Goal: Transaction & Acquisition: Purchase product/service

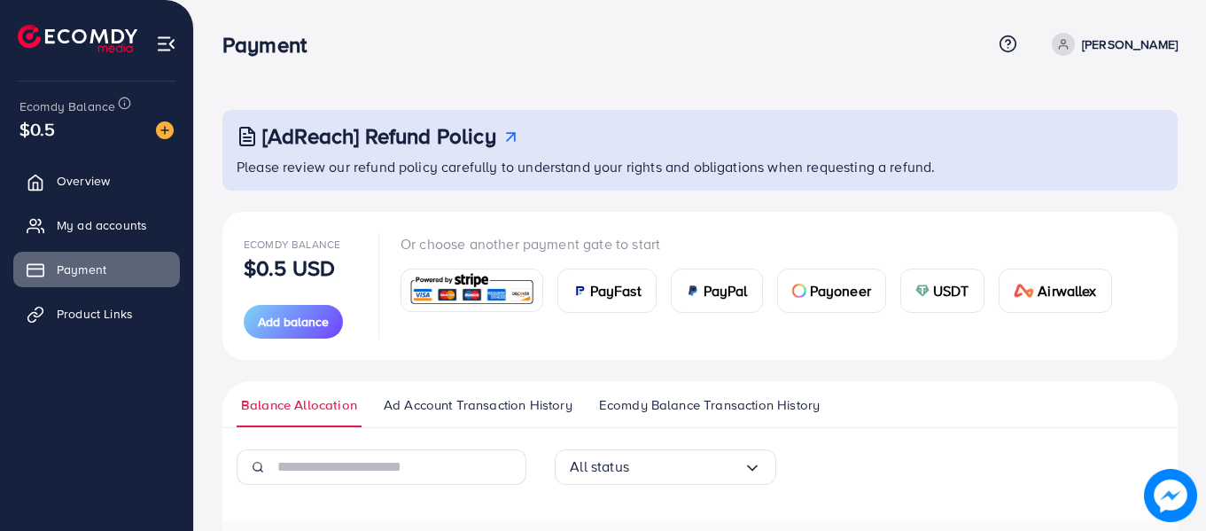
scroll to position [235, 0]
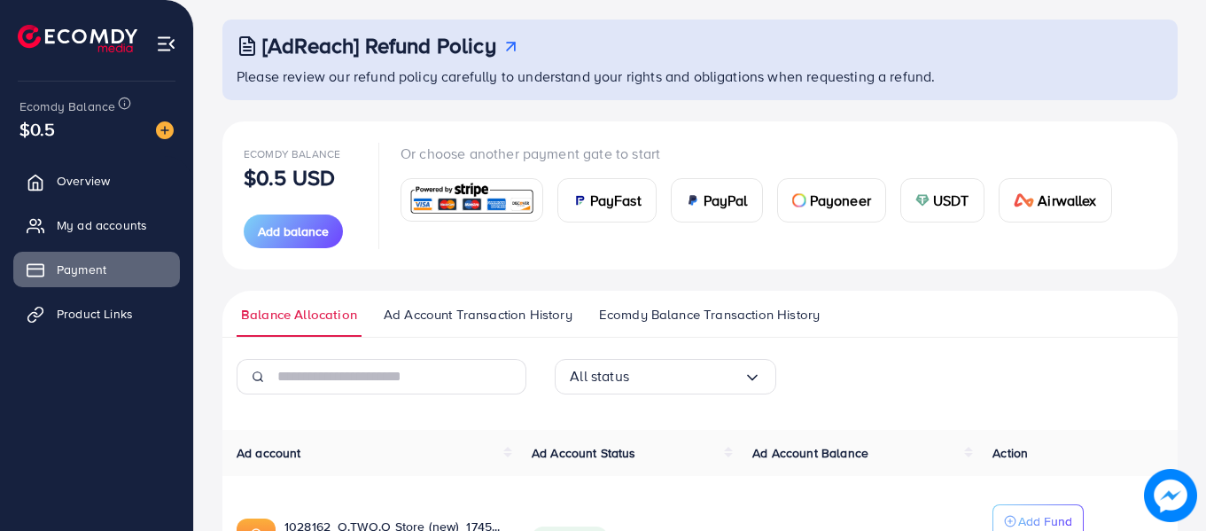
scroll to position [235, 0]
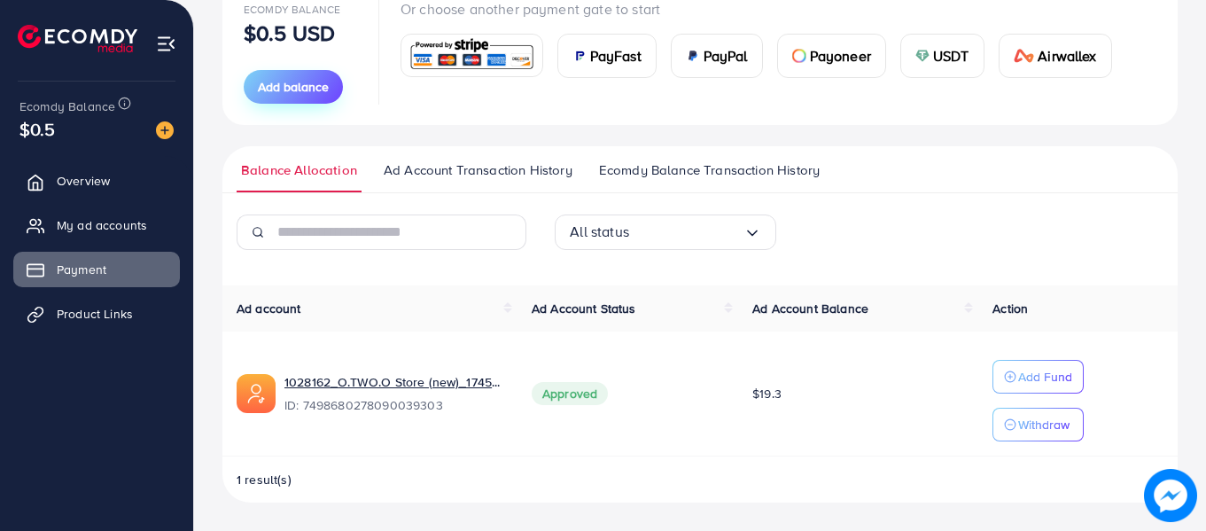
click at [322, 83] on span "Add balance" at bounding box center [293, 87] width 71 height 18
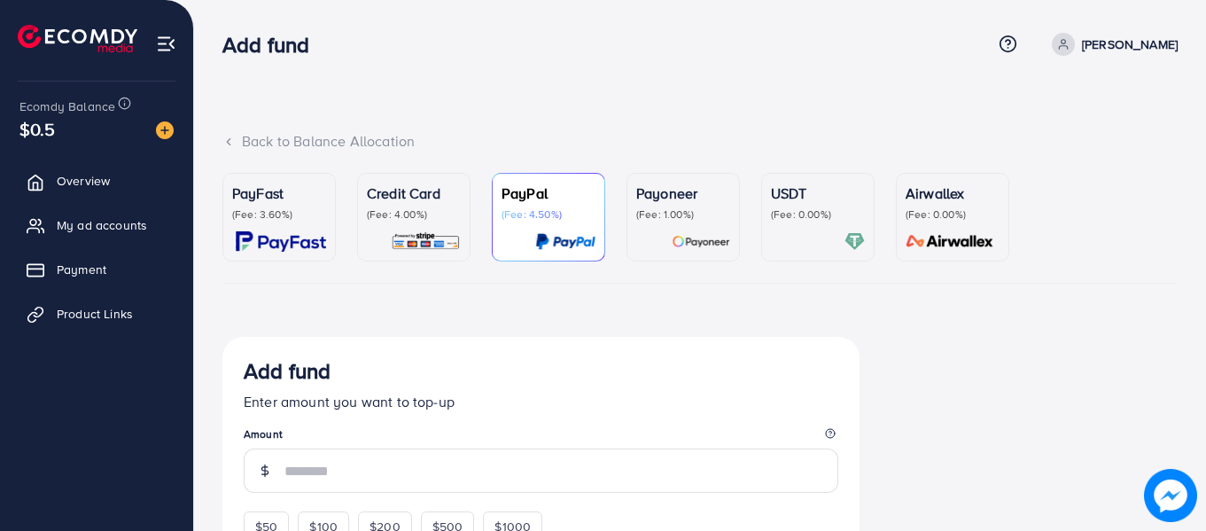
drag, startPoint x: 391, startPoint y: 198, endPoint x: 397, endPoint y: 191, distance: 9.4
click at [392, 198] on p "Credit Card" at bounding box center [414, 192] width 94 height 21
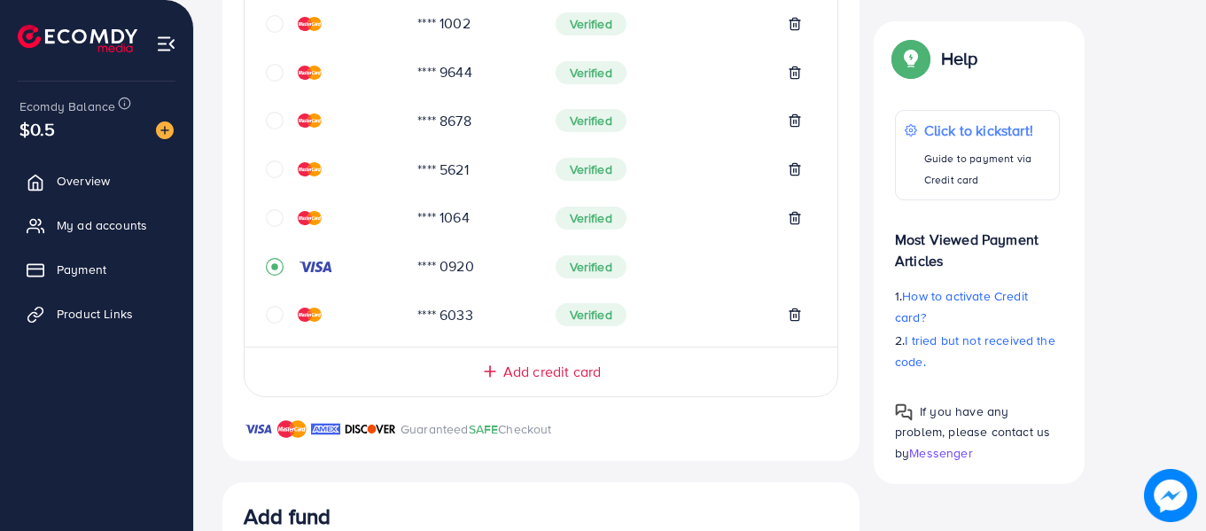
scroll to position [620, 0]
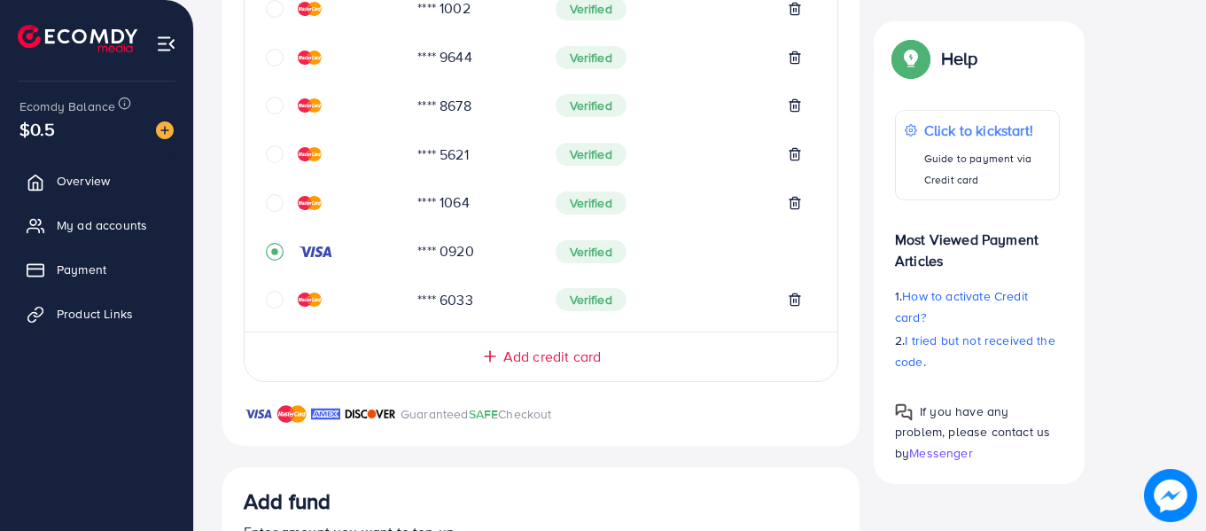
click at [272, 202] on icon "circle" at bounding box center [275, 203] width 18 height 18
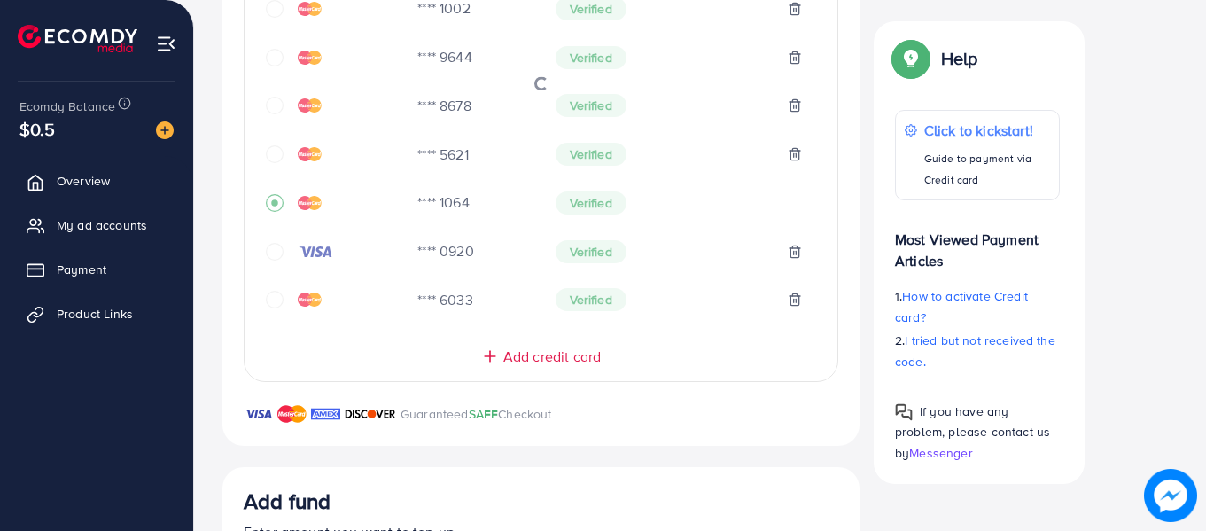
scroll to position [956, 0]
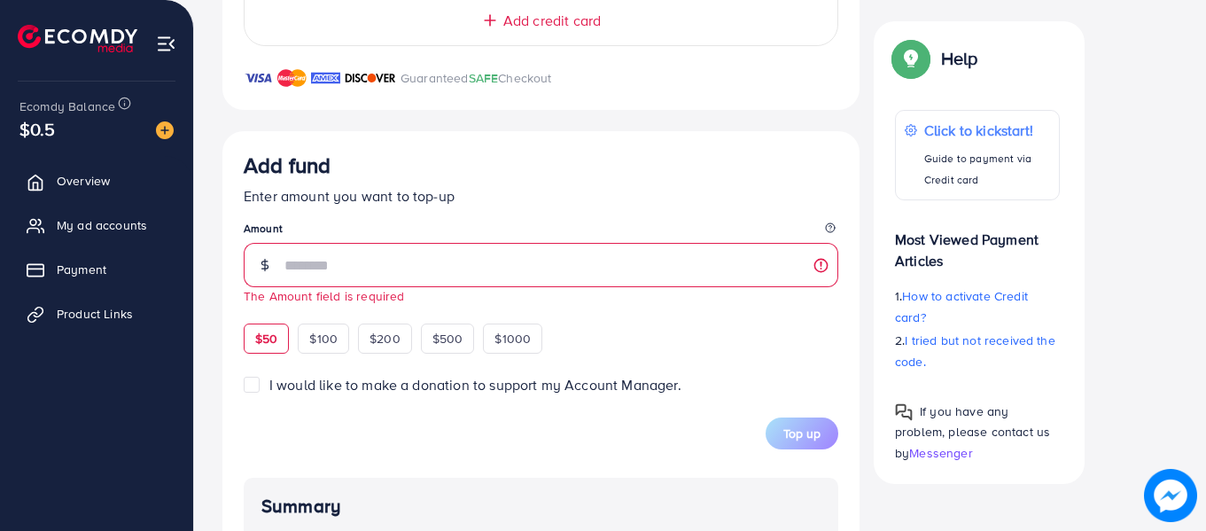
click at [283, 316] on div "Add fund Enter amount you want to top-up Amount The Amount field is required $5…" at bounding box center [541, 252] width 594 height 201
click at [272, 330] on span "$50" at bounding box center [266, 339] width 22 height 18
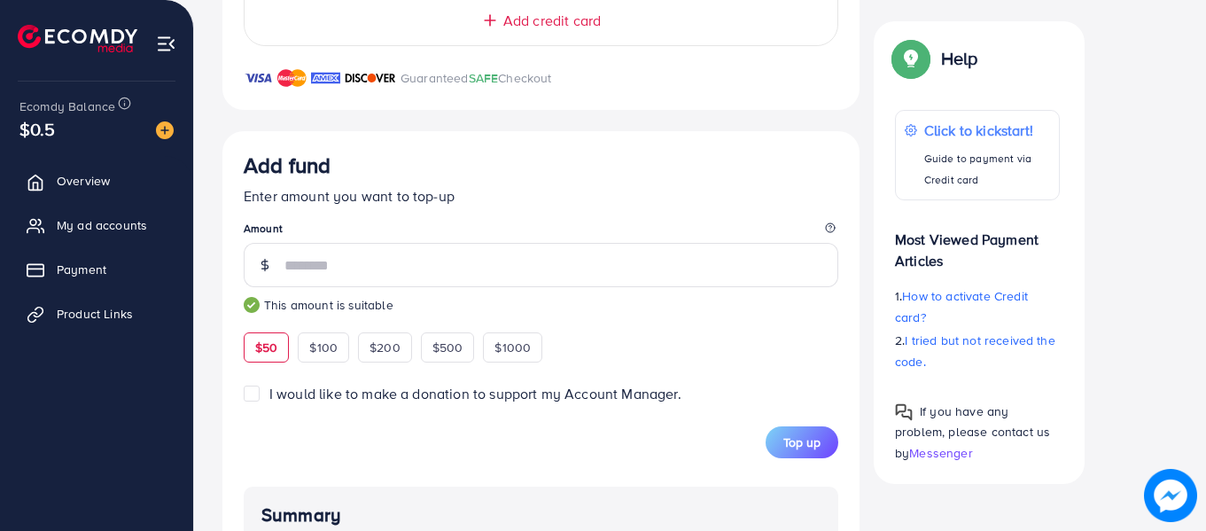
type input "**"
